Goal: Transaction & Acquisition: Purchase product/service

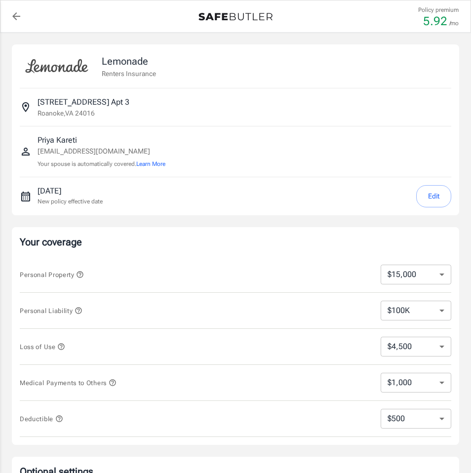
select select "15000"
select select "500"
click at [425, 272] on select "$10,000 $15,000 $20,000 $25,000 $30,000 $40,000 $50,000 $100K $150K $200K $250K" at bounding box center [416, 275] width 71 height 20
select select "10000"
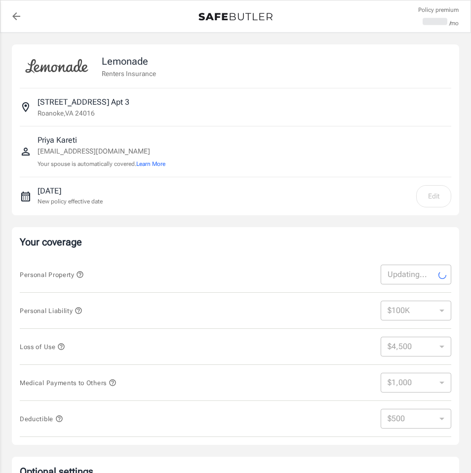
select select "3000"
click at [410, 312] on select "$100K $200K $300K $400K $500K" at bounding box center [416, 311] width 71 height 20
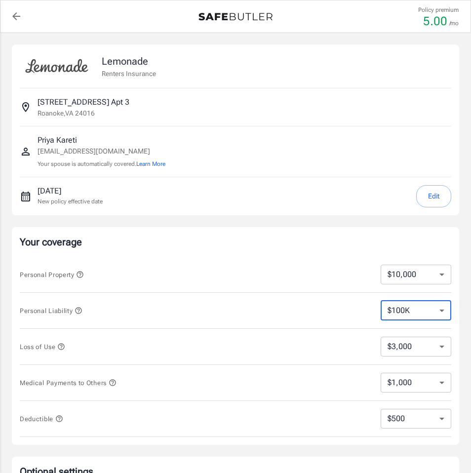
click at [78, 309] on icon "button" at bounding box center [78, 310] width 6 height 6
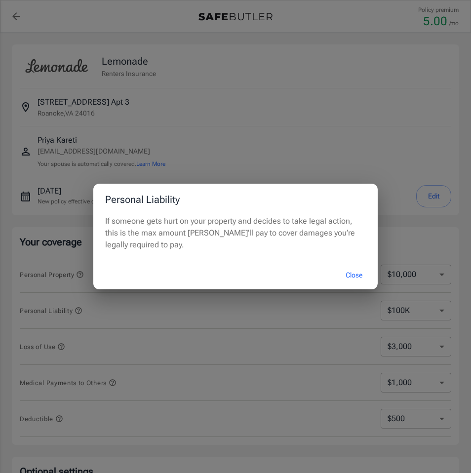
click at [342, 272] on button "Close" at bounding box center [354, 275] width 40 height 21
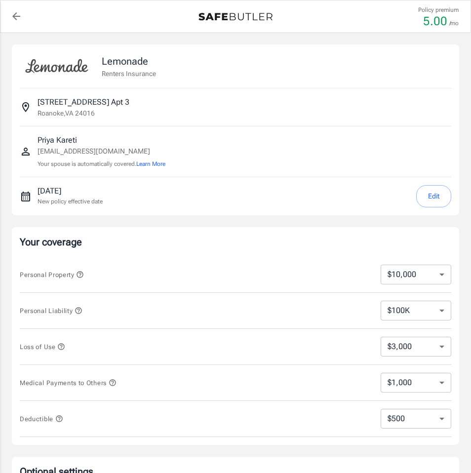
click at [406, 311] on select "$100K $200K $300K $400K $500K" at bounding box center [416, 311] width 71 height 20
click at [381, 301] on select "$100K $200K $300K $400K $500K" at bounding box center [416, 311] width 71 height 20
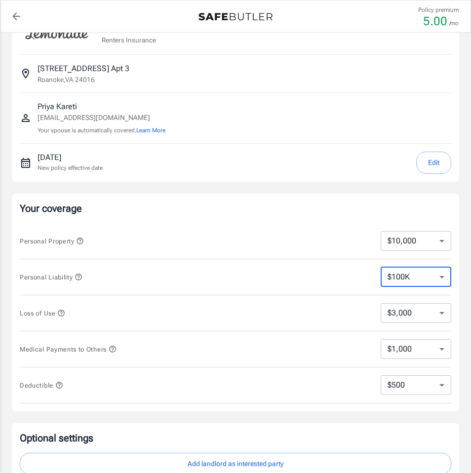
scroll to position [37, 0]
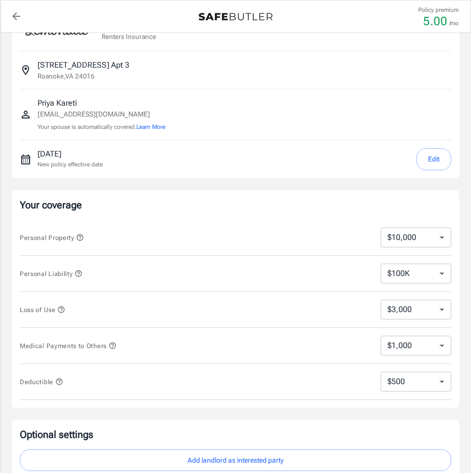
click at [64, 308] on icon "button" at bounding box center [61, 310] width 8 height 8
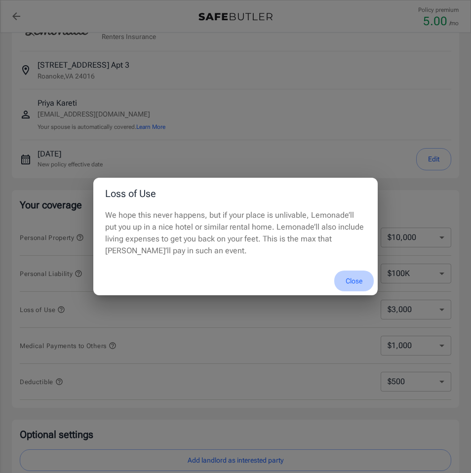
click at [357, 281] on button "Close" at bounding box center [354, 281] width 40 height 21
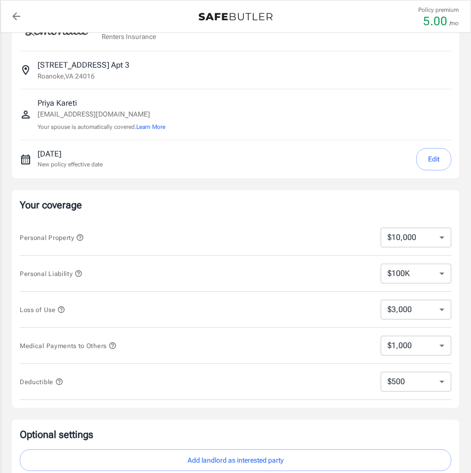
click at [407, 312] on select "$3,000 $6,000 $12,000 $21,000 $36,000 $60,000 $96,000 $153K $198K" at bounding box center [416, 310] width 71 height 20
click at [381, 300] on select "$3,000 $6,000 $12,000 $21,000 $36,000 $60,000 $96,000 $153K $198K" at bounding box center [416, 310] width 71 height 20
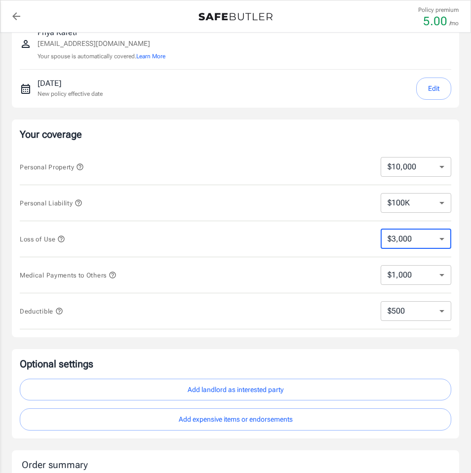
click at [115, 274] on icon "button" at bounding box center [112, 275] width 6 height 6
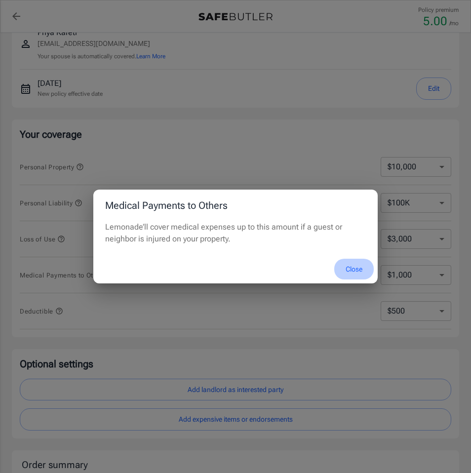
click at [358, 264] on button "Close" at bounding box center [354, 269] width 40 height 21
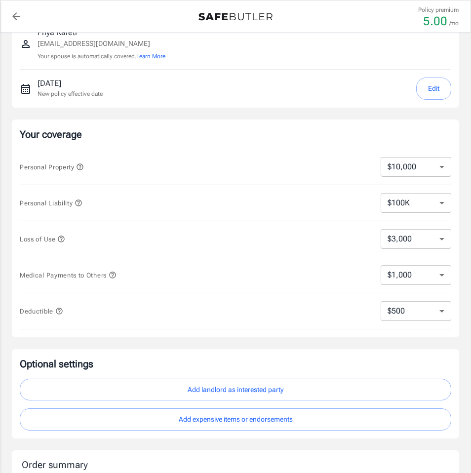
click at [397, 284] on select "$1,000 $2,000 $3,000 $4,000 $5,000" at bounding box center [416, 275] width 71 height 20
click at [61, 311] on icon "button" at bounding box center [59, 311] width 8 height 8
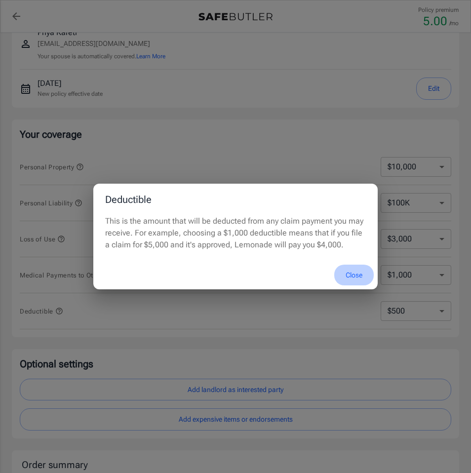
click at [349, 273] on button "Close" at bounding box center [354, 275] width 40 height 21
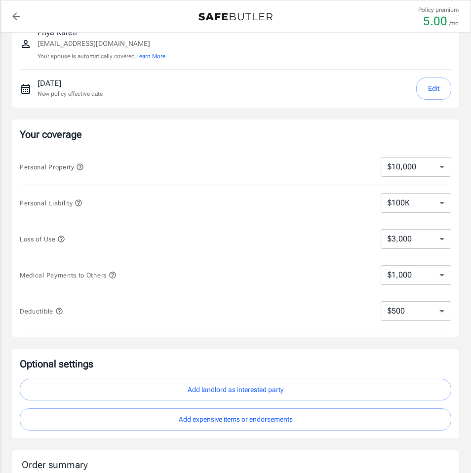
click at [409, 318] on select "$250 $500 $1,000 $2,500" at bounding box center [416, 311] width 71 height 20
click at [61, 309] on icon "button" at bounding box center [59, 311] width 8 height 8
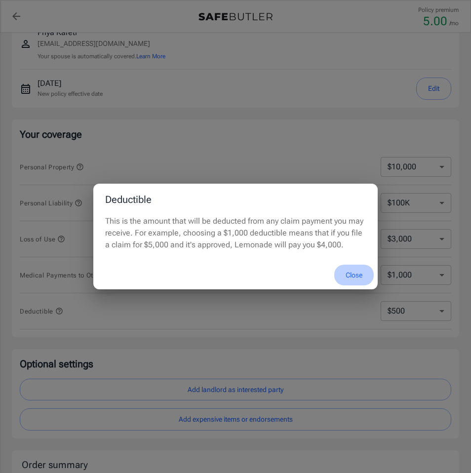
click at [353, 269] on button "Close" at bounding box center [354, 275] width 40 height 21
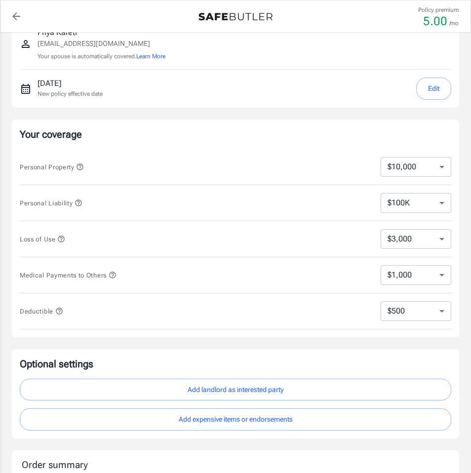
click at [403, 312] on select "$250 $500 $1,000 $2,500" at bounding box center [416, 311] width 71 height 20
select select "1000"
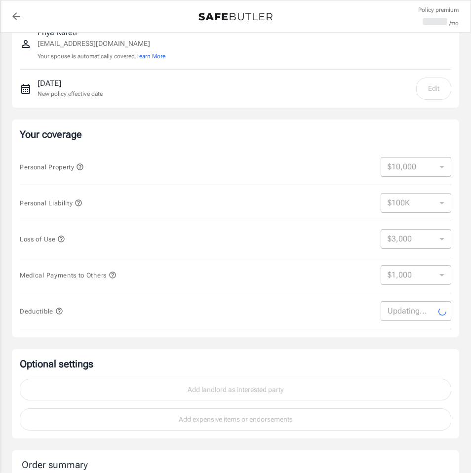
select select "1000"
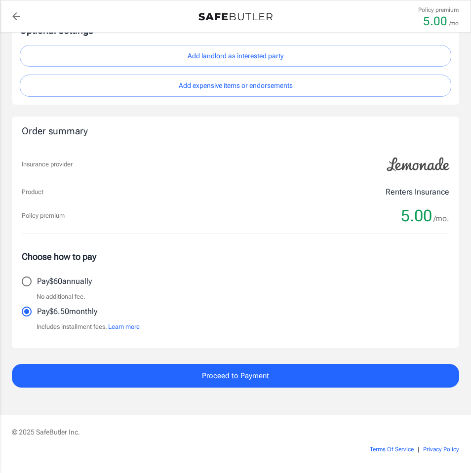
scroll to position [443, 0]
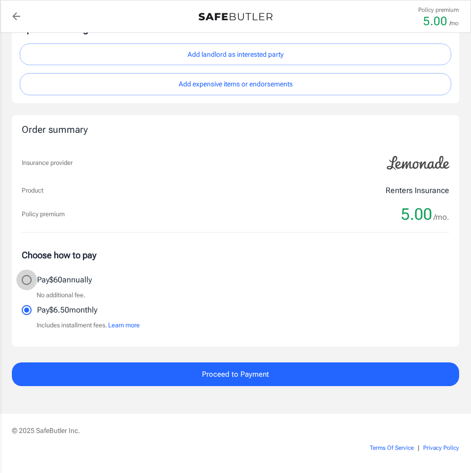
click at [34, 279] on input "Pay $60 annually" at bounding box center [26, 280] width 21 height 21
radio input "true"
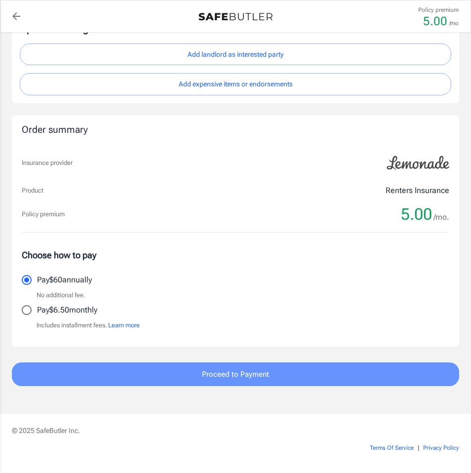
click at [146, 379] on button "Proceed to Payment" at bounding box center [235, 375] width 447 height 24
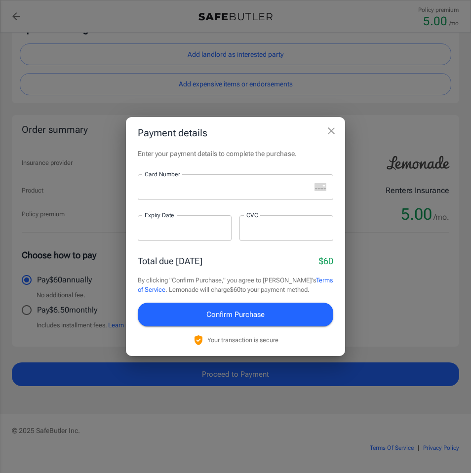
click at [326, 129] on icon "close" at bounding box center [331, 131] width 12 height 12
